Goal: Communication & Community: Answer question/provide support

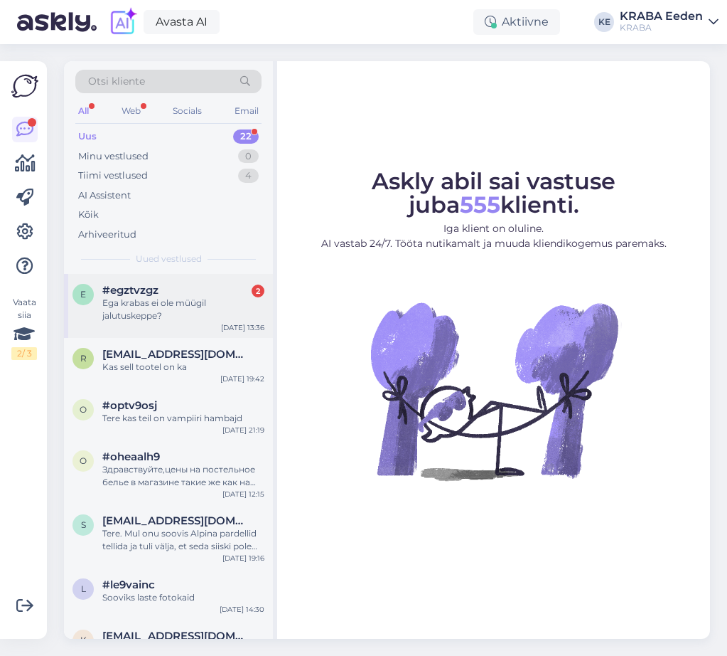
click at [205, 319] on div "Ega krabas ei ole müügil jalutuskeppe?" at bounding box center [183, 309] width 162 height 26
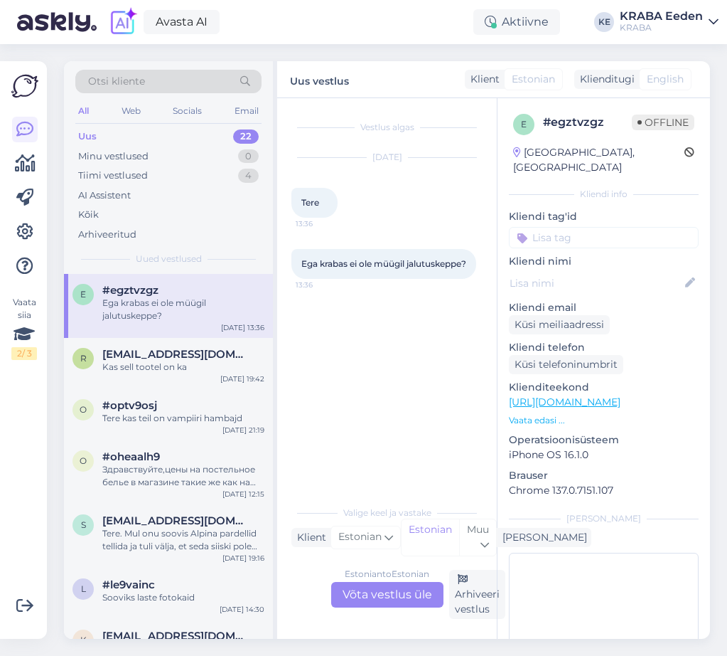
click at [386, 597] on div "Estonian to Estonian Võta vestlus üle" at bounding box center [387, 595] width 112 height 26
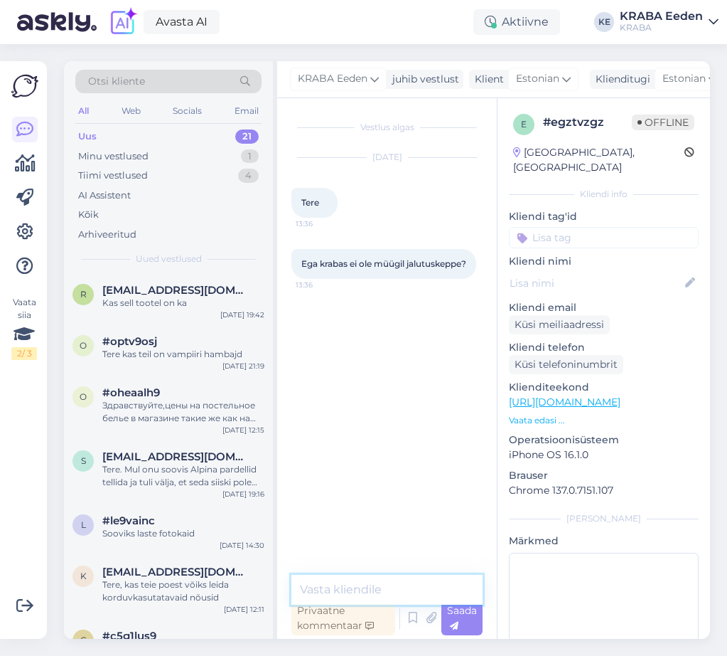
click at [351, 586] on textarea at bounding box center [387, 590] width 191 height 30
type textarea "Tere! Ei ole"
click at [156, 304] on div "Kas sell tootel on ka" at bounding box center [183, 302] width 162 height 13
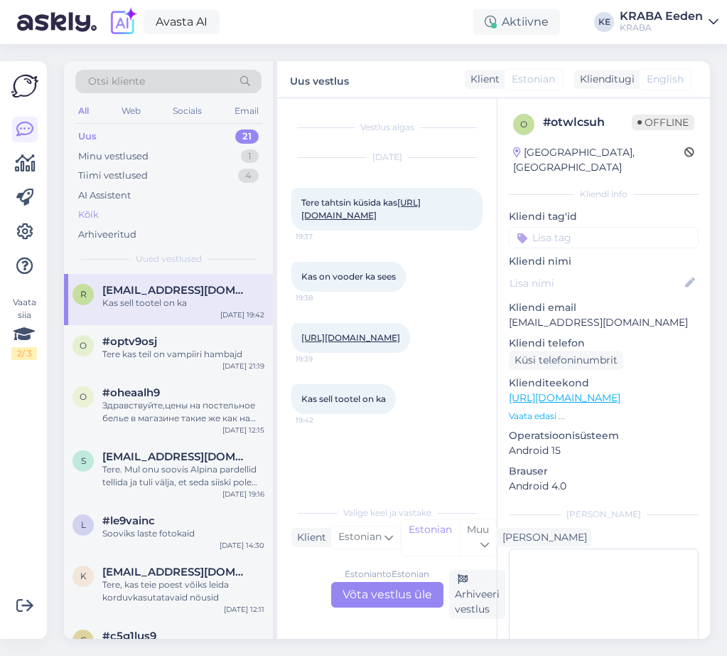
click at [124, 208] on div "Kõik" at bounding box center [168, 215] width 186 height 20
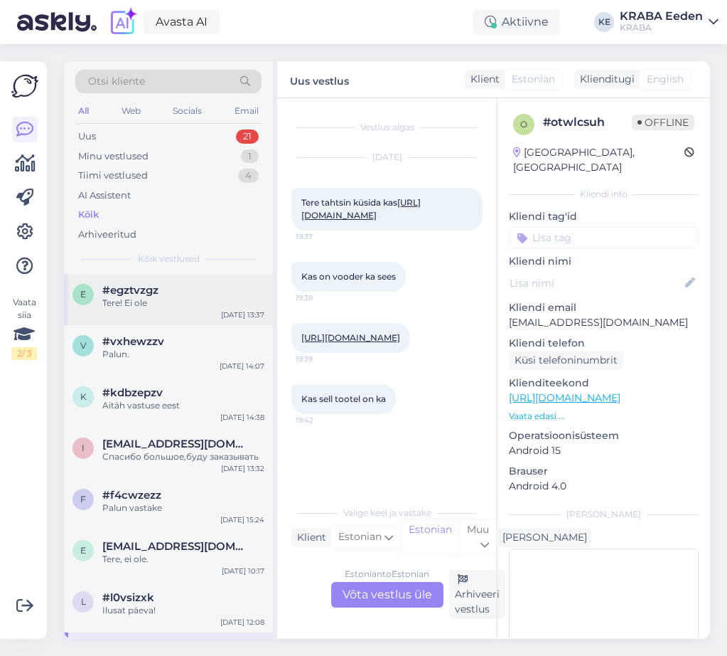
click at [178, 294] on div "#egztvzgz" at bounding box center [183, 290] width 162 height 13
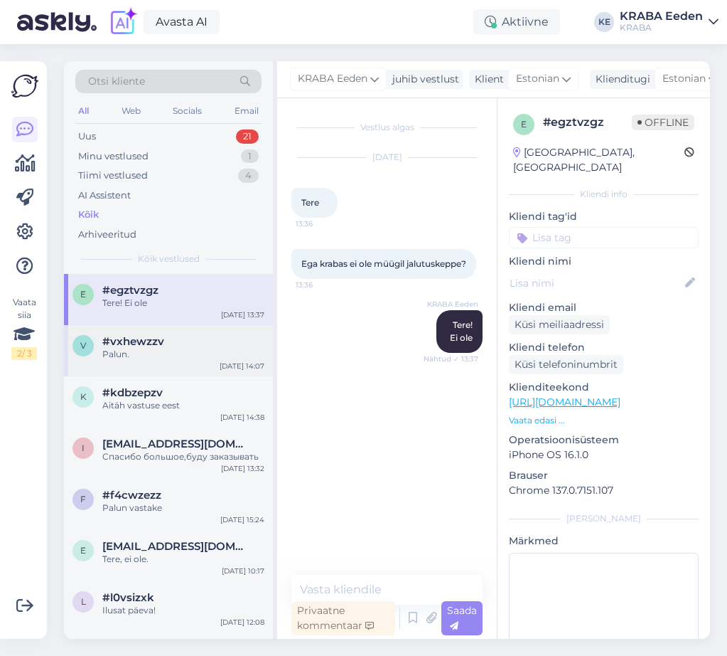
click at [188, 349] on div "Palun." at bounding box center [183, 354] width 162 height 13
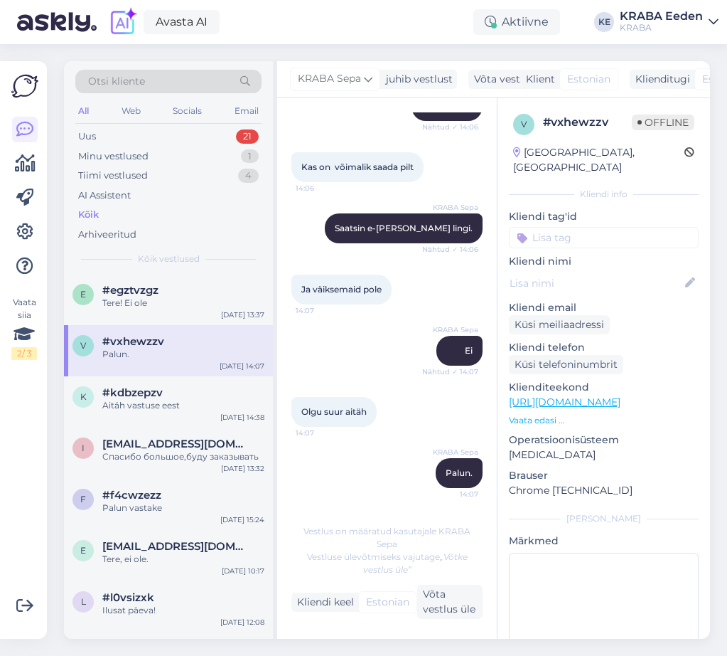
scroll to position [390, 0]
click at [168, 407] on div "Aitäh vastuse eest" at bounding box center [183, 405] width 162 height 13
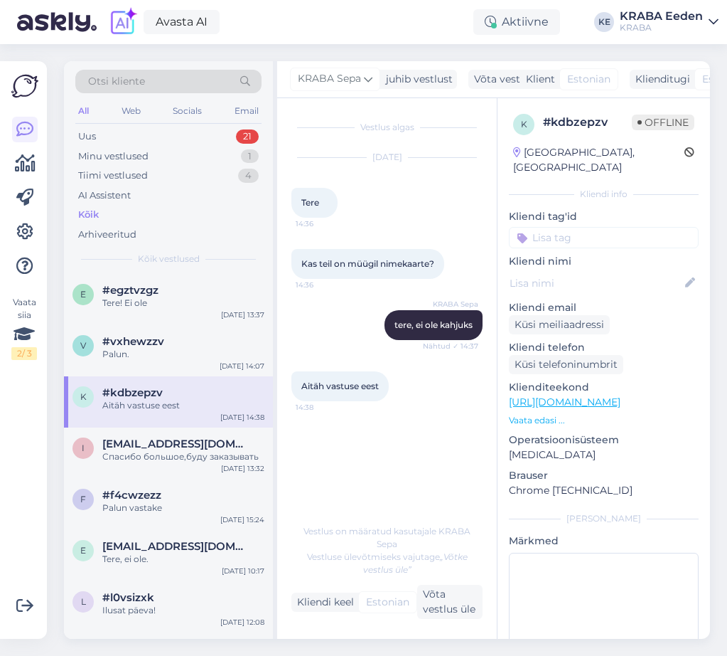
scroll to position [0, 0]
click at [113, 449] on span "[EMAIL_ADDRESS][DOMAIN_NAME]" at bounding box center [176, 443] width 148 height 13
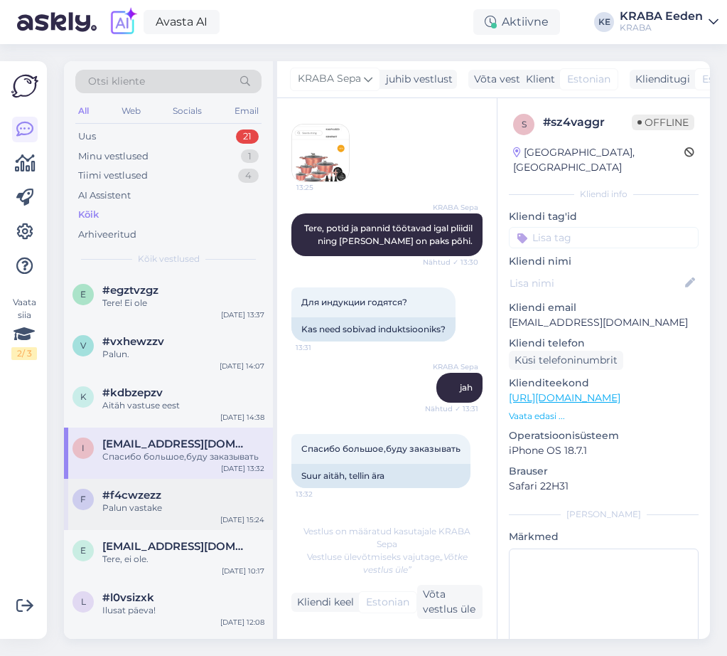
click at [187, 498] on div "#f4cwzezz" at bounding box center [183, 494] width 162 height 13
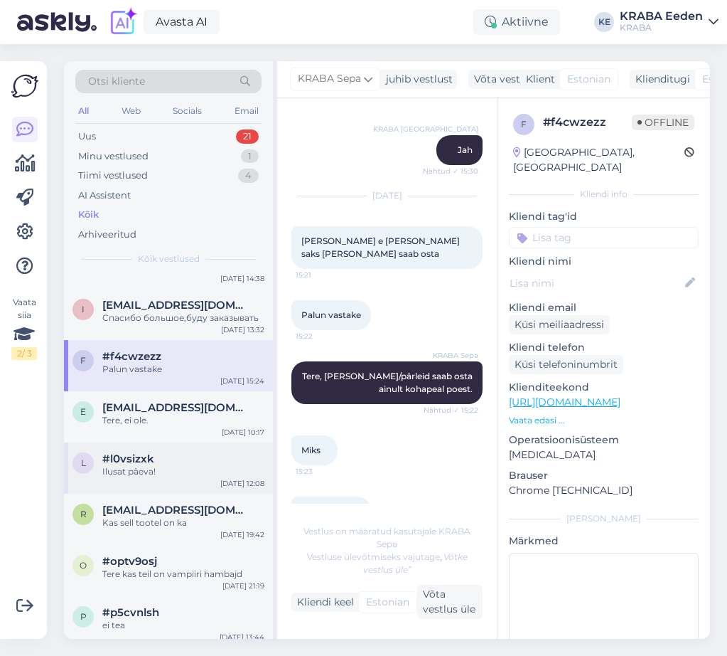
scroll to position [142, 0]
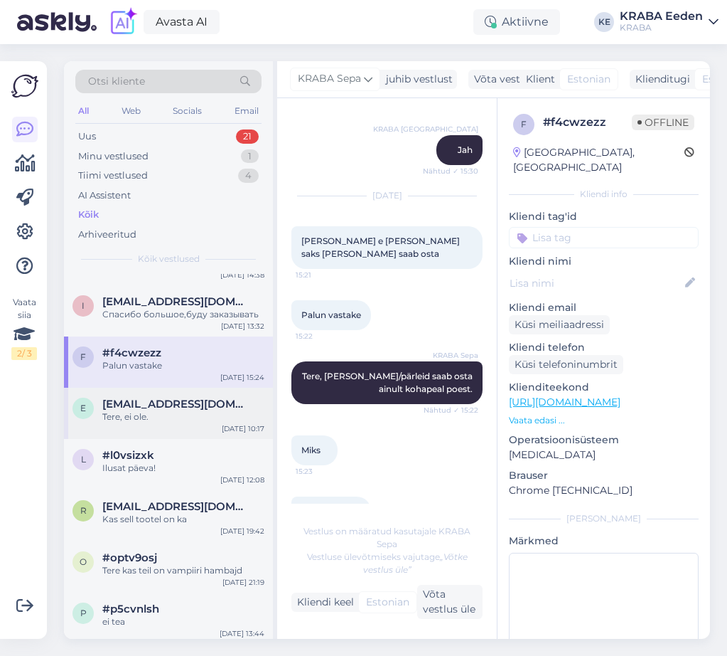
click at [186, 403] on span "[EMAIL_ADDRESS][DOMAIN_NAME]" at bounding box center [176, 403] width 148 height 13
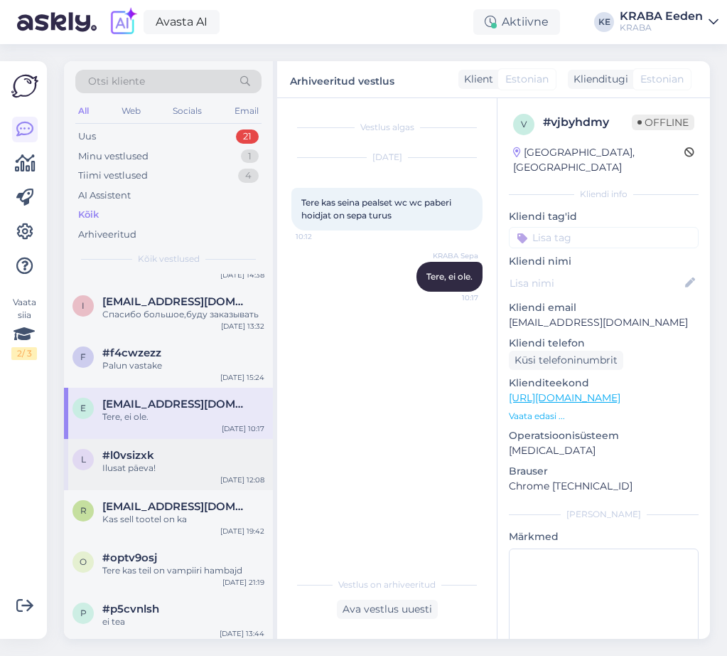
click at [172, 450] on div "#l0vsizxk" at bounding box center [183, 455] width 162 height 13
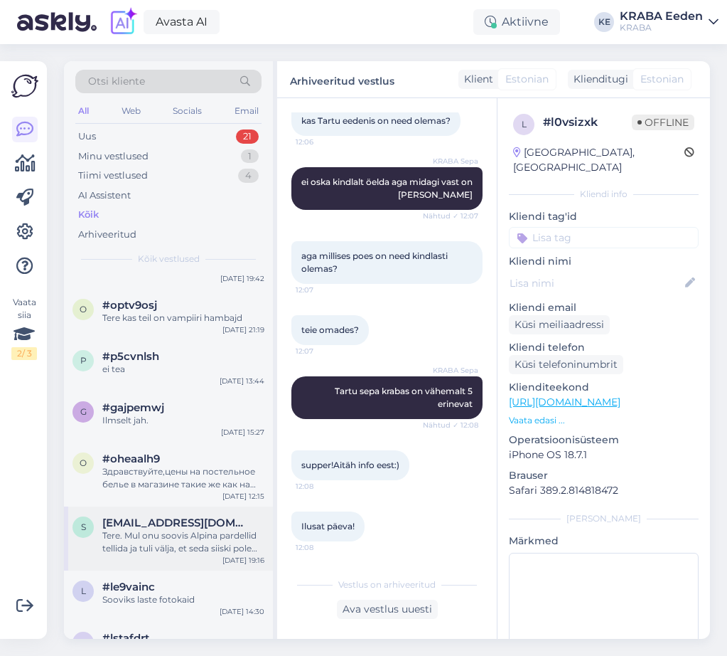
scroll to position [427, 0]
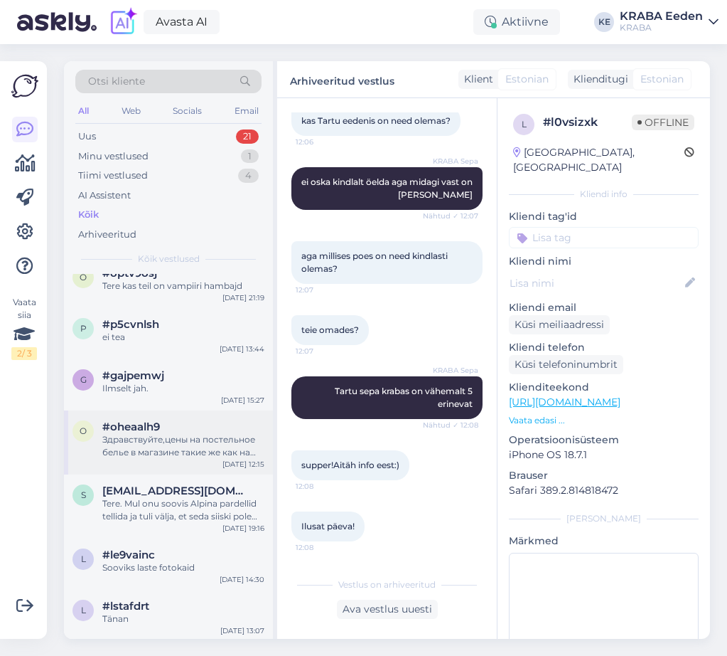
click at [166, 444] on div "Здравствуйте,цены на постельное белье в магазине такие же как на сайте,или скид…" at bounding box center [183, 446] width 162 height 26
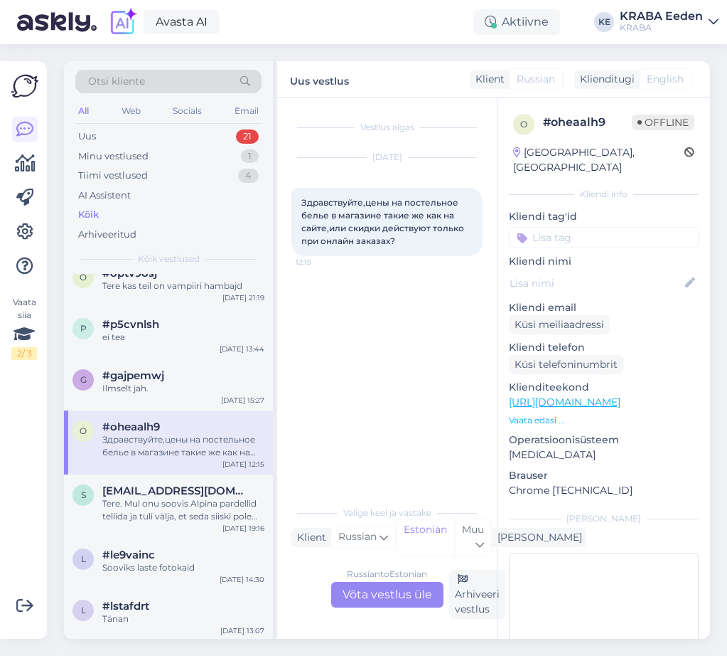
scroll to position [0, 0]
click at [158, 501] on div "Tere. Mul onu soovis Alpina pardellid tellida ja tuli välja, et seda siiski pol…" at bounding box center [183, 510] width 162 height 26
